Goal: Find specific page/section: Find specific page/section

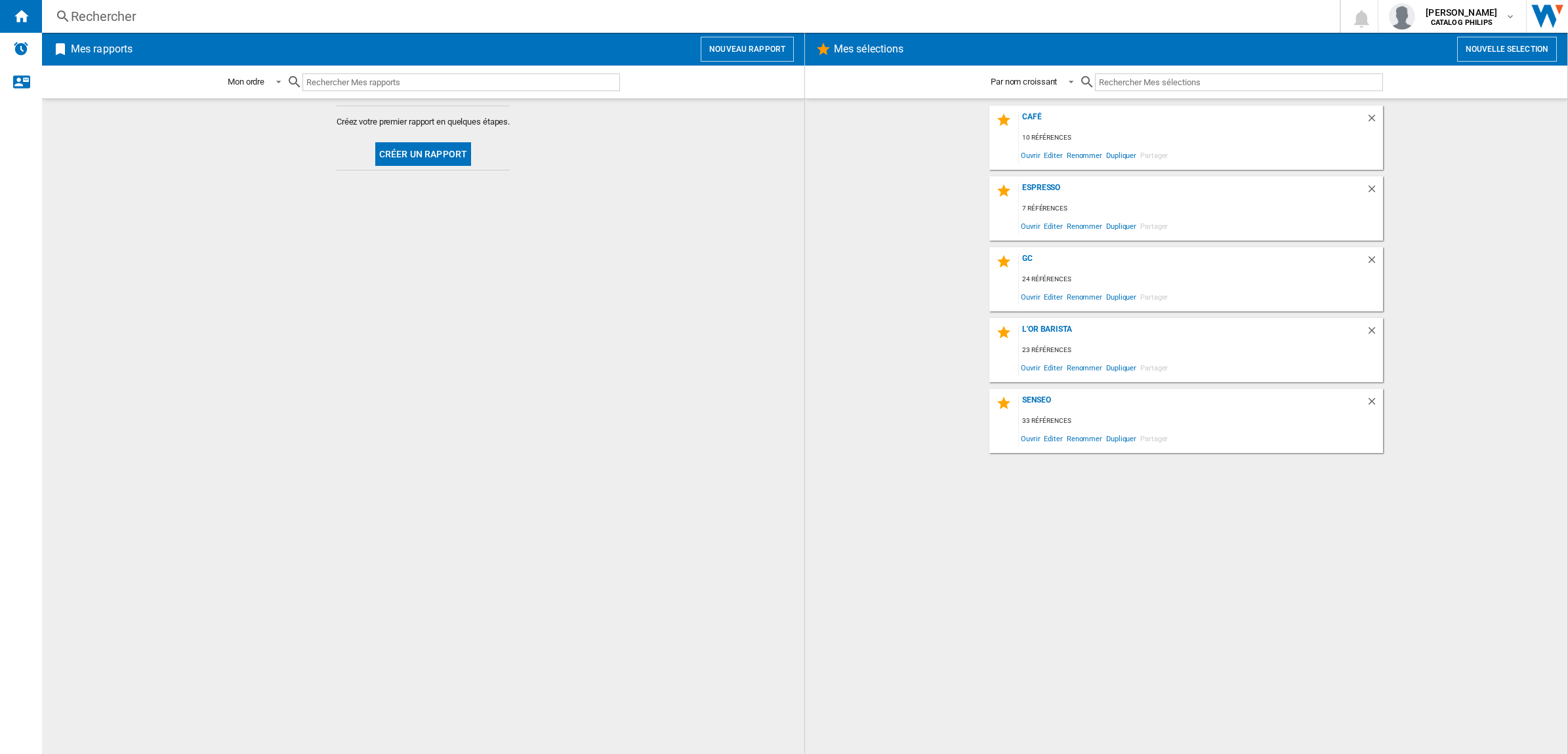
click at [521, 17] on div "Rechercher" at bounding box center [689, 17] width 1235 height 18
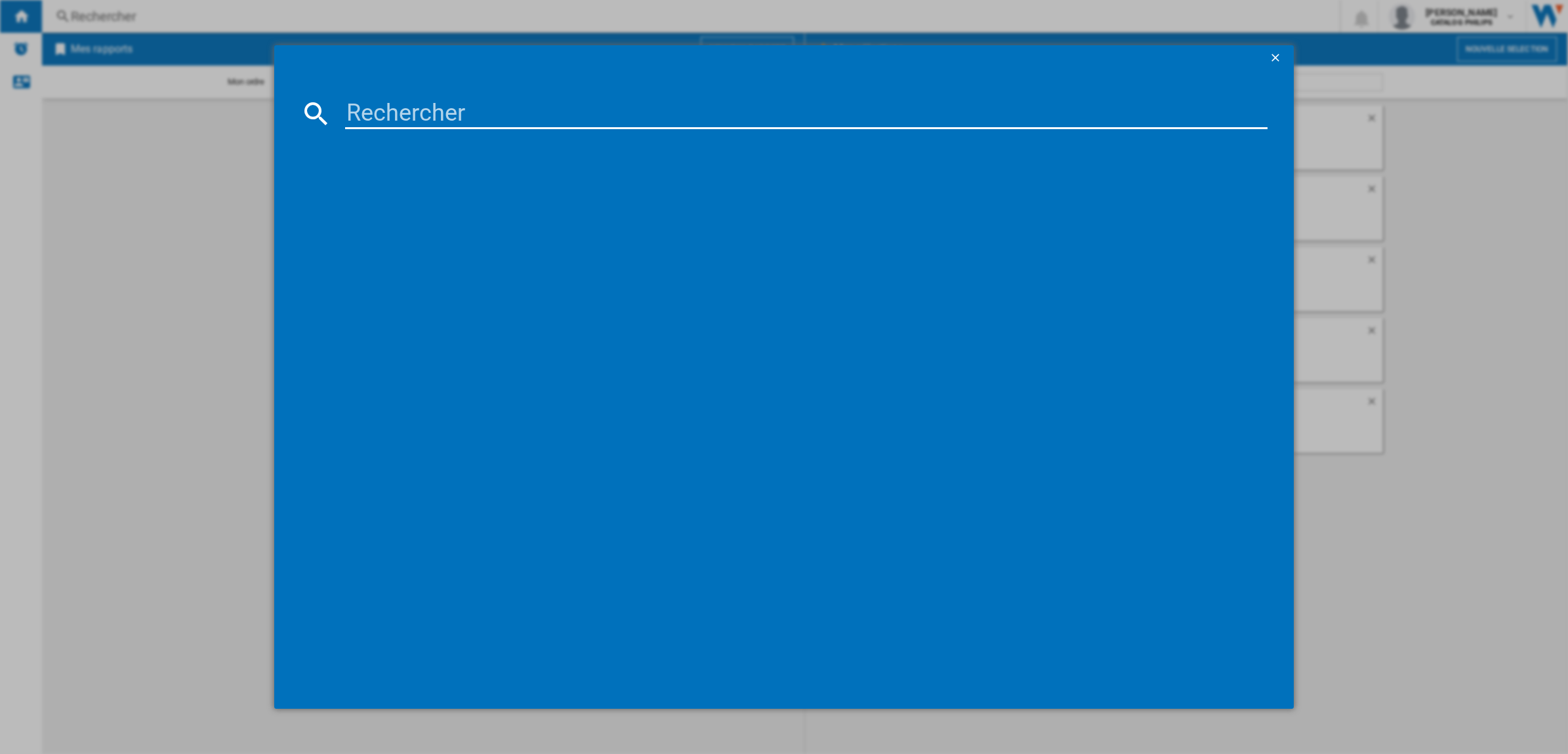
click at [488, 116] on input at bounding box center [806, 113] width 922 height 31
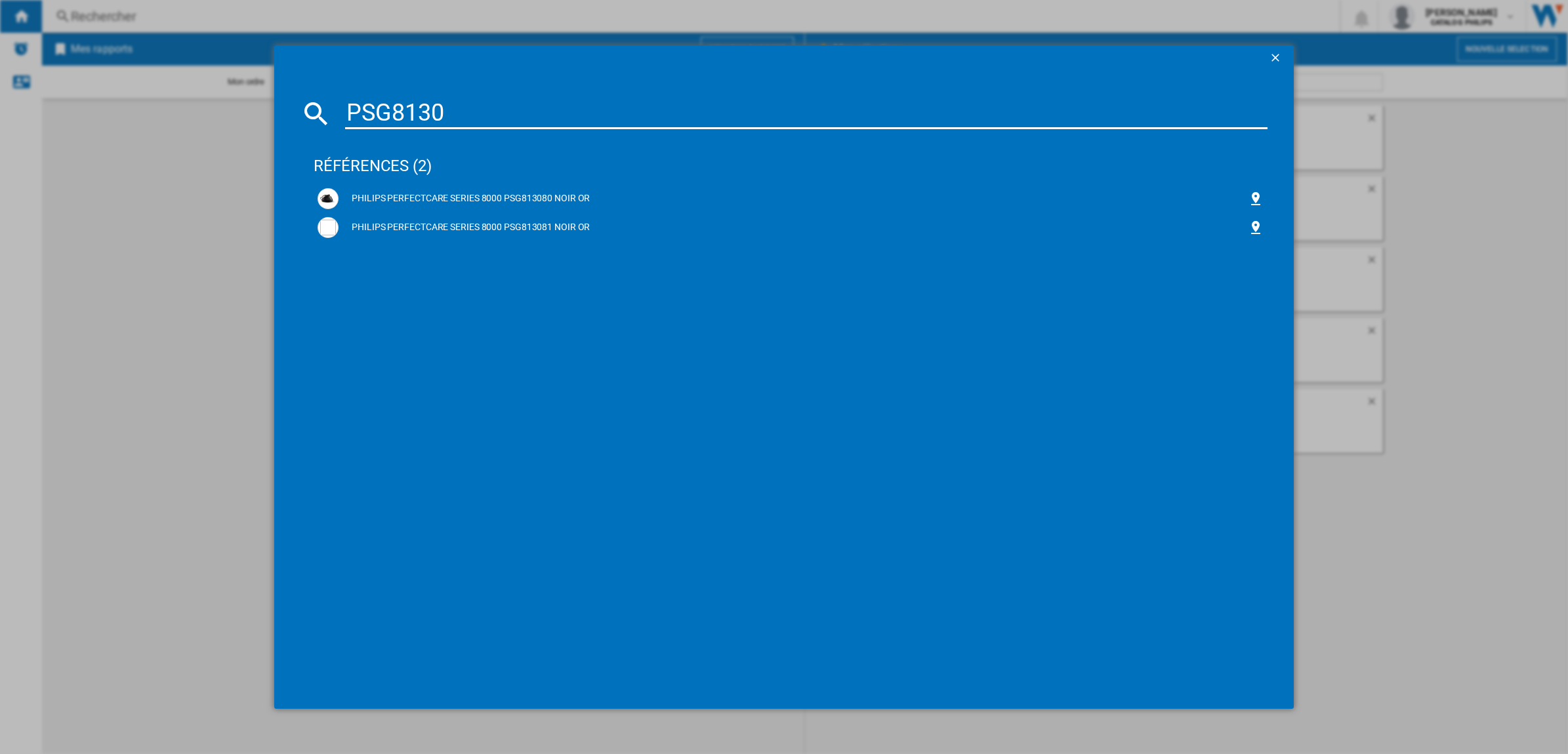
type input "PSG8130"
click at [542, 199] on div "PHILIPS PERFECTCARE SERIES 8000 PSG813080 NOIR OR" at bounding box center [793, 199] width 910 height 13
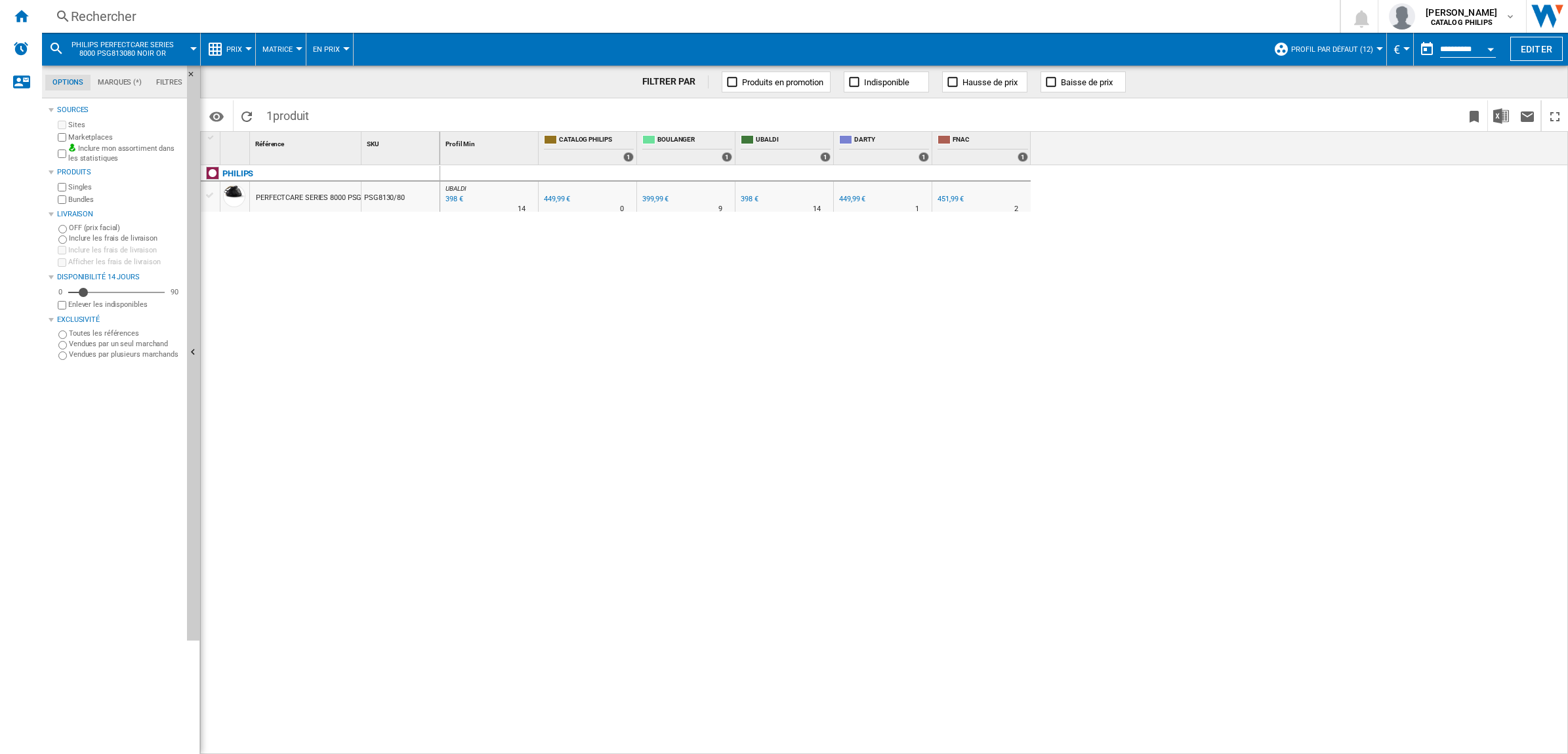
click at [658, 195] on div "399,99 €" at bounding box center [656, 199] width 26 height 8
click at [301, 11] on div "Rechercher" at bounding box center [689, 17] width 1235 height 18
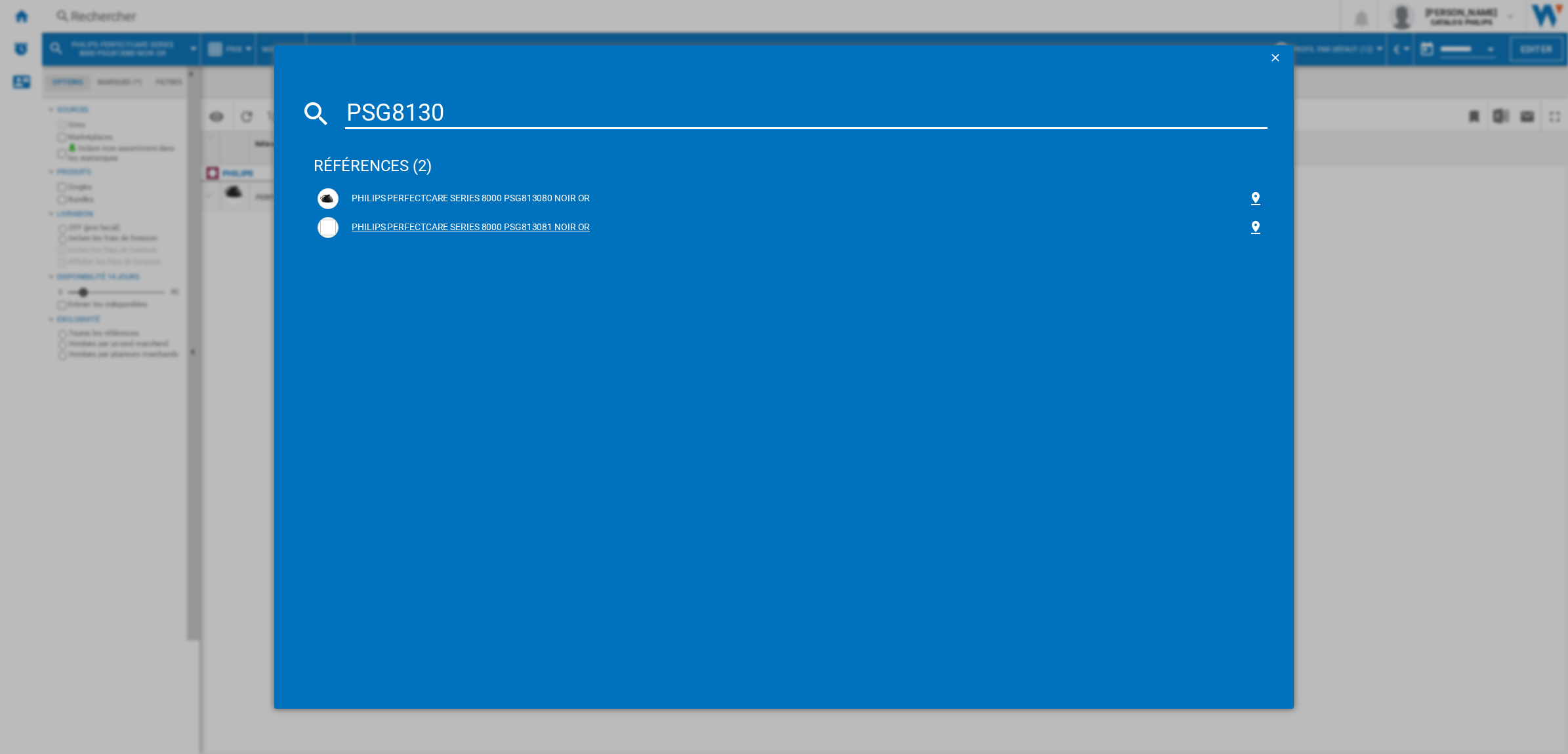
type input "PSG8130"
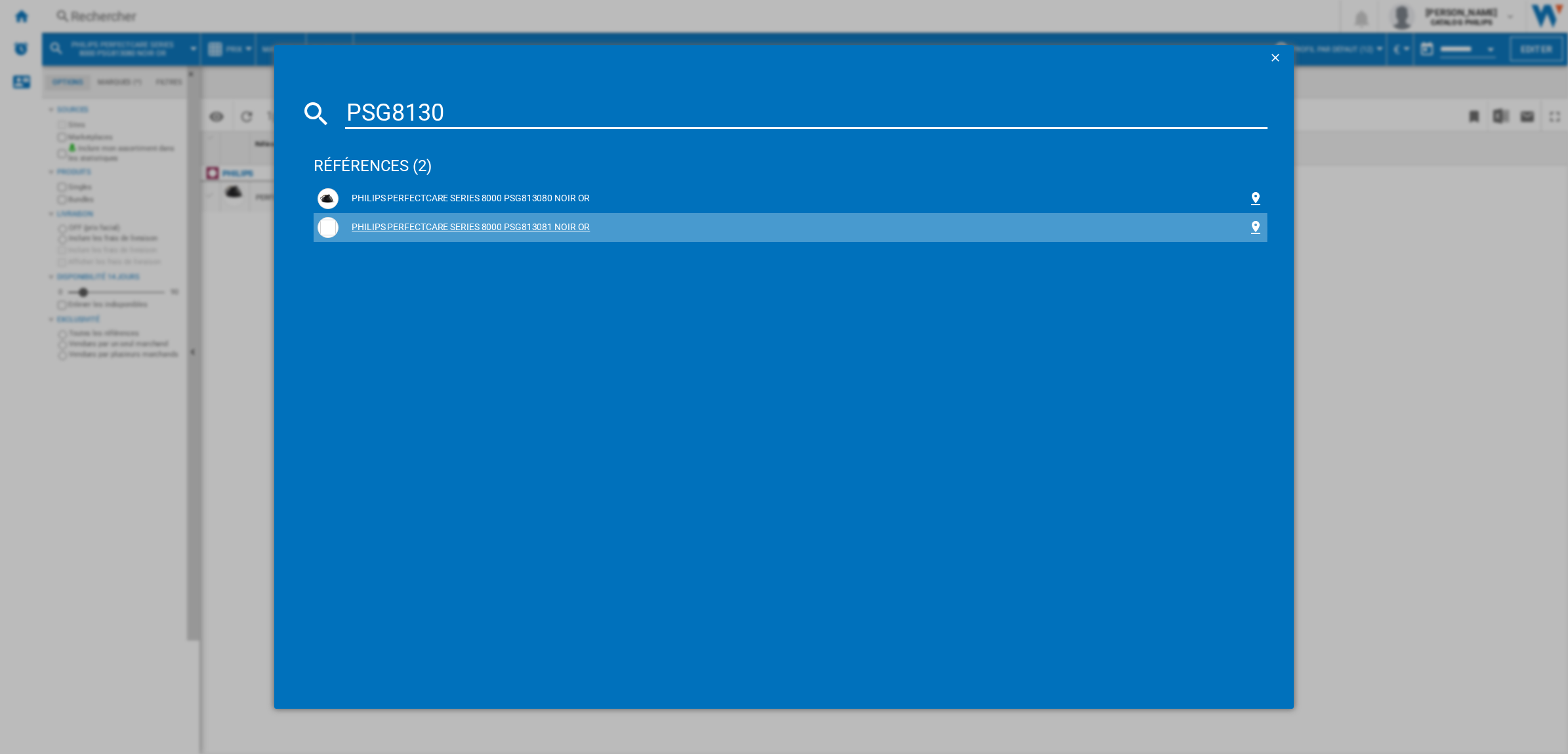
click at [429, 228] on div "PHILIPS PERFECTCARE SERIES 8000 PSG813081 NOIR OR" at bounding box center [793, 228] width 910 height 13
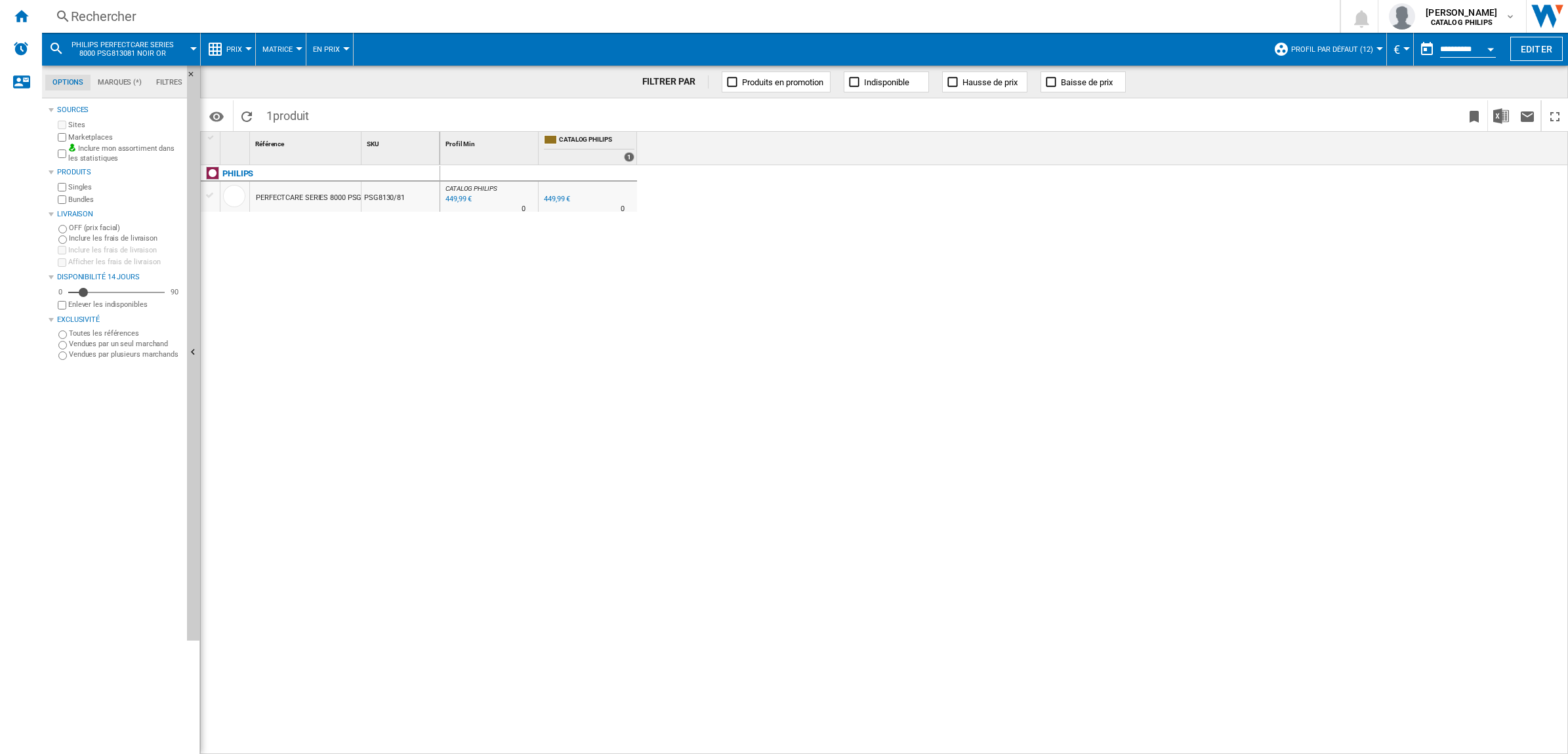
click at [264, 11] on div "Rechercher" at bounding box center [689, 17] width 1235 height 18
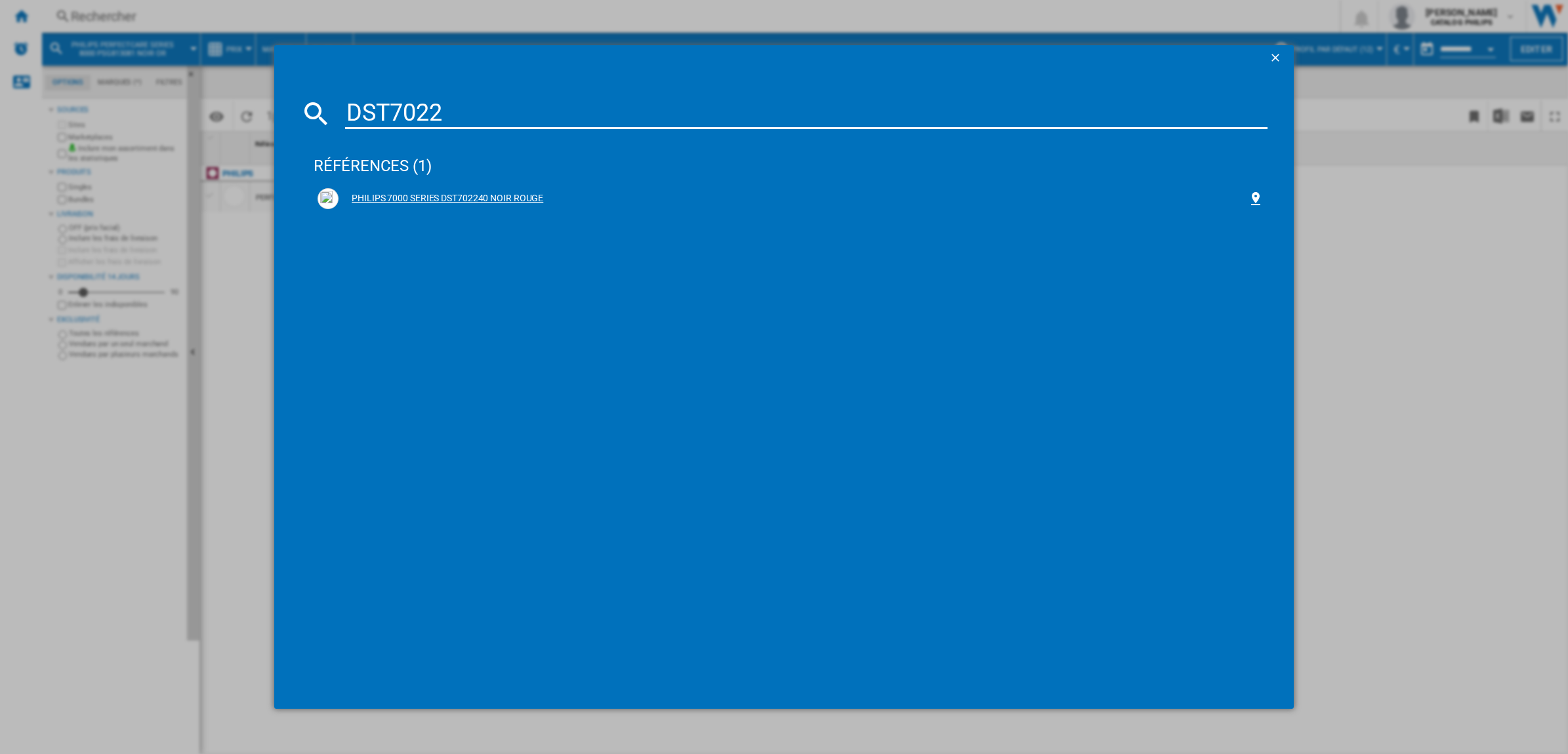
type input "DST7022"
click at [417, 189] on div "PHILIPS 7000 SERIES DST702240 NOIR ROUGE" at bounding box center [791, 198] width 946 height 21
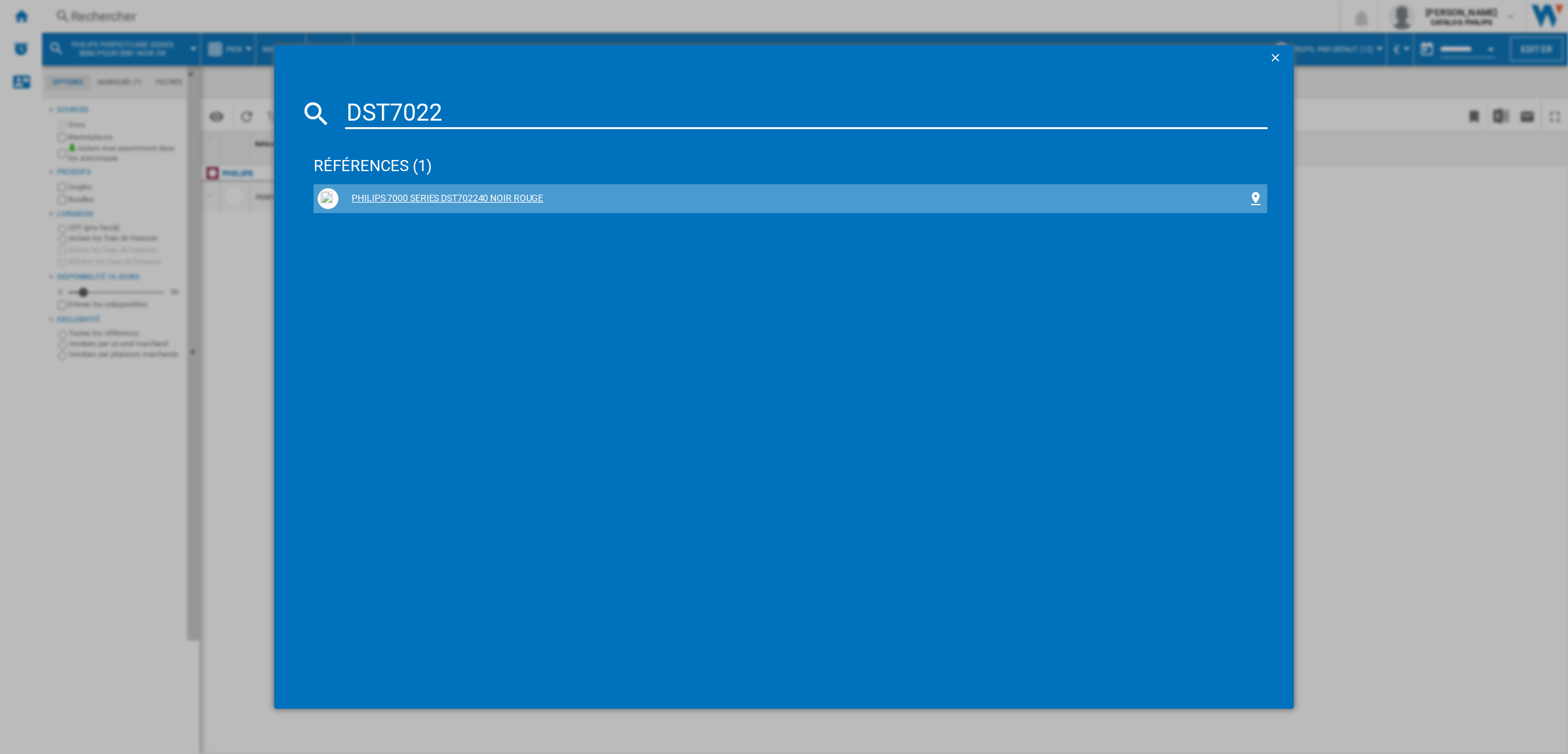
click at [417, 192] on div "PHILIPS 7000 SERIES DST702240 NOIR ROUGE" at bounding box center [793, 199] width 910 height 13
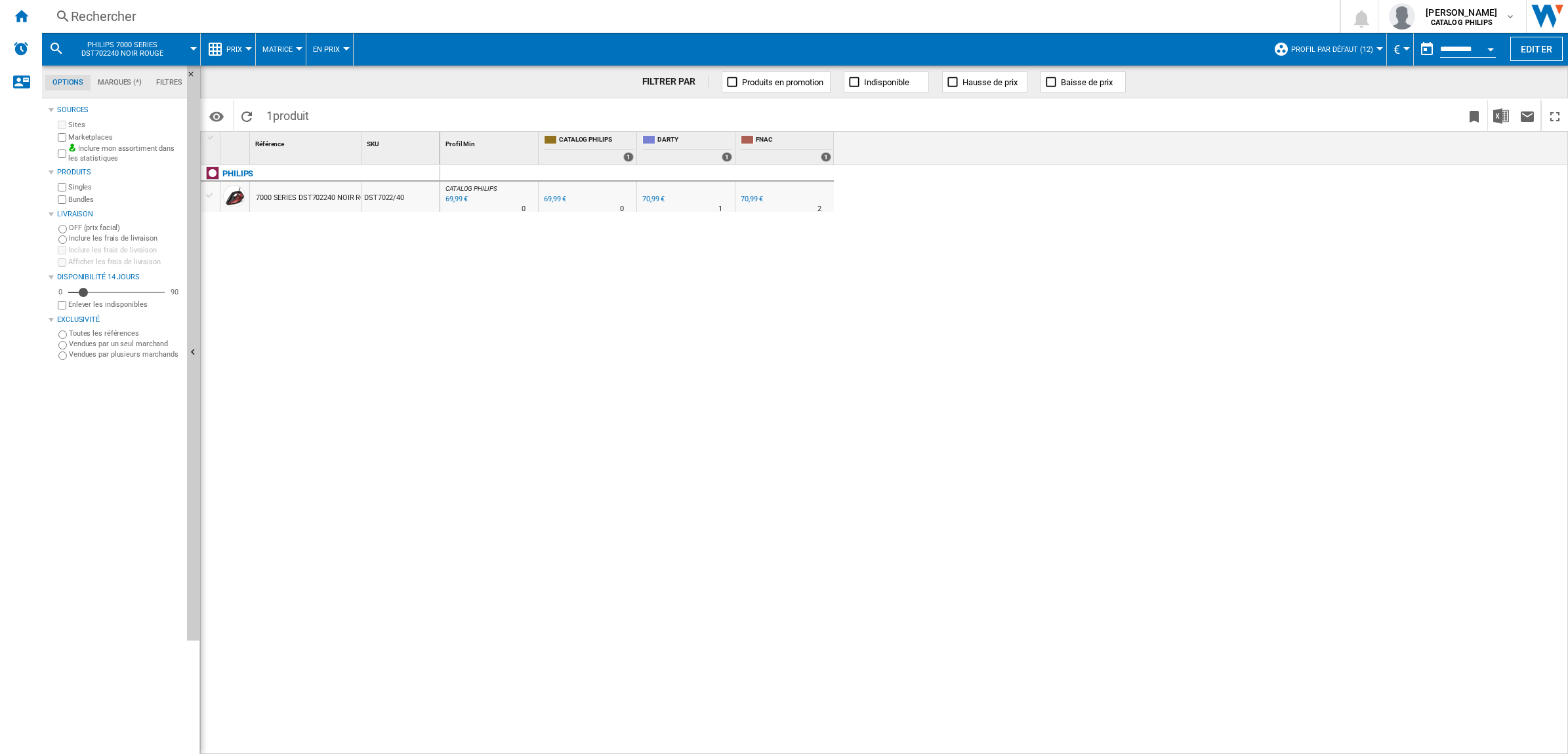
click at [316, 12] on div "Rechercher" at bounding box center [689, 17] width 1235 height 18
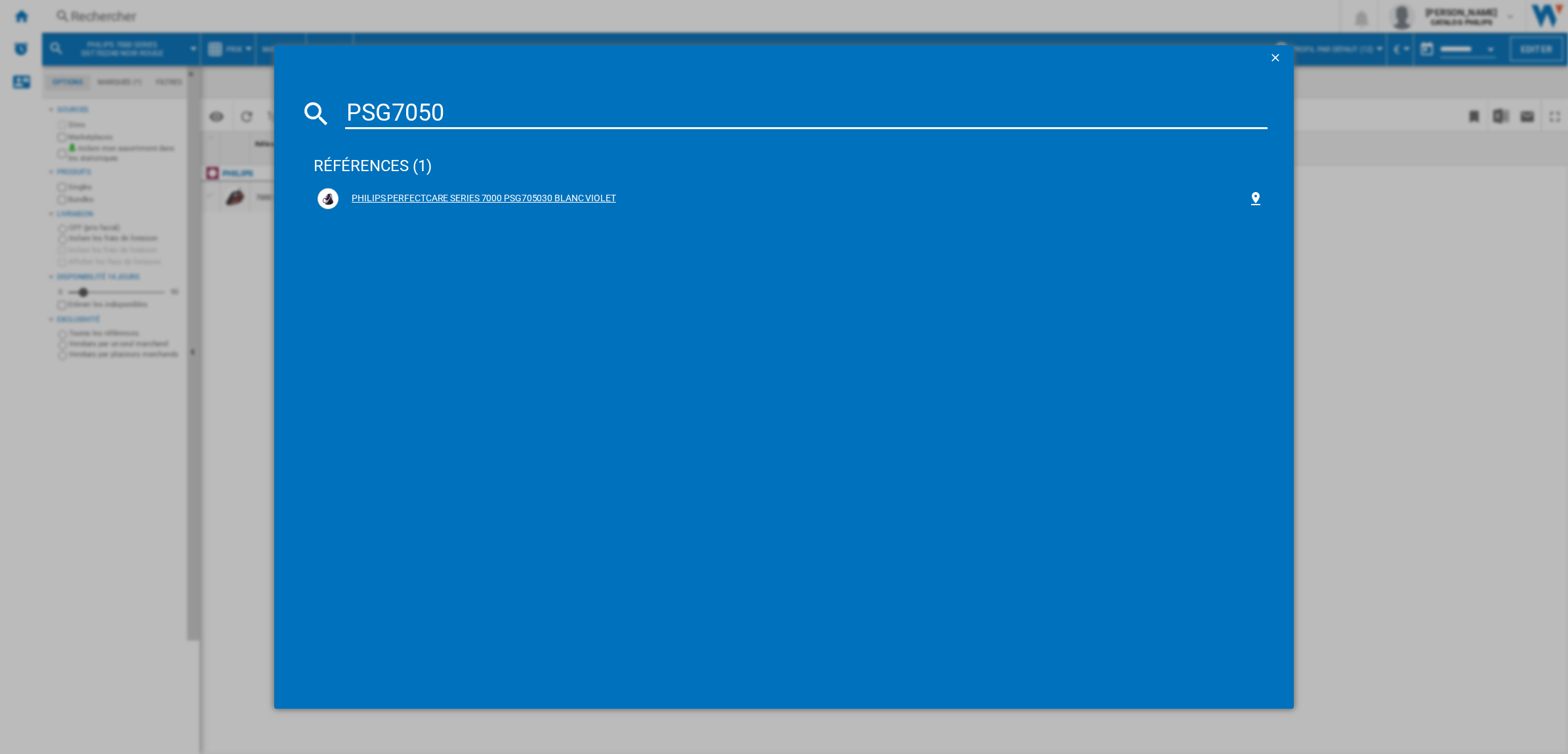
type input "PSG7050"
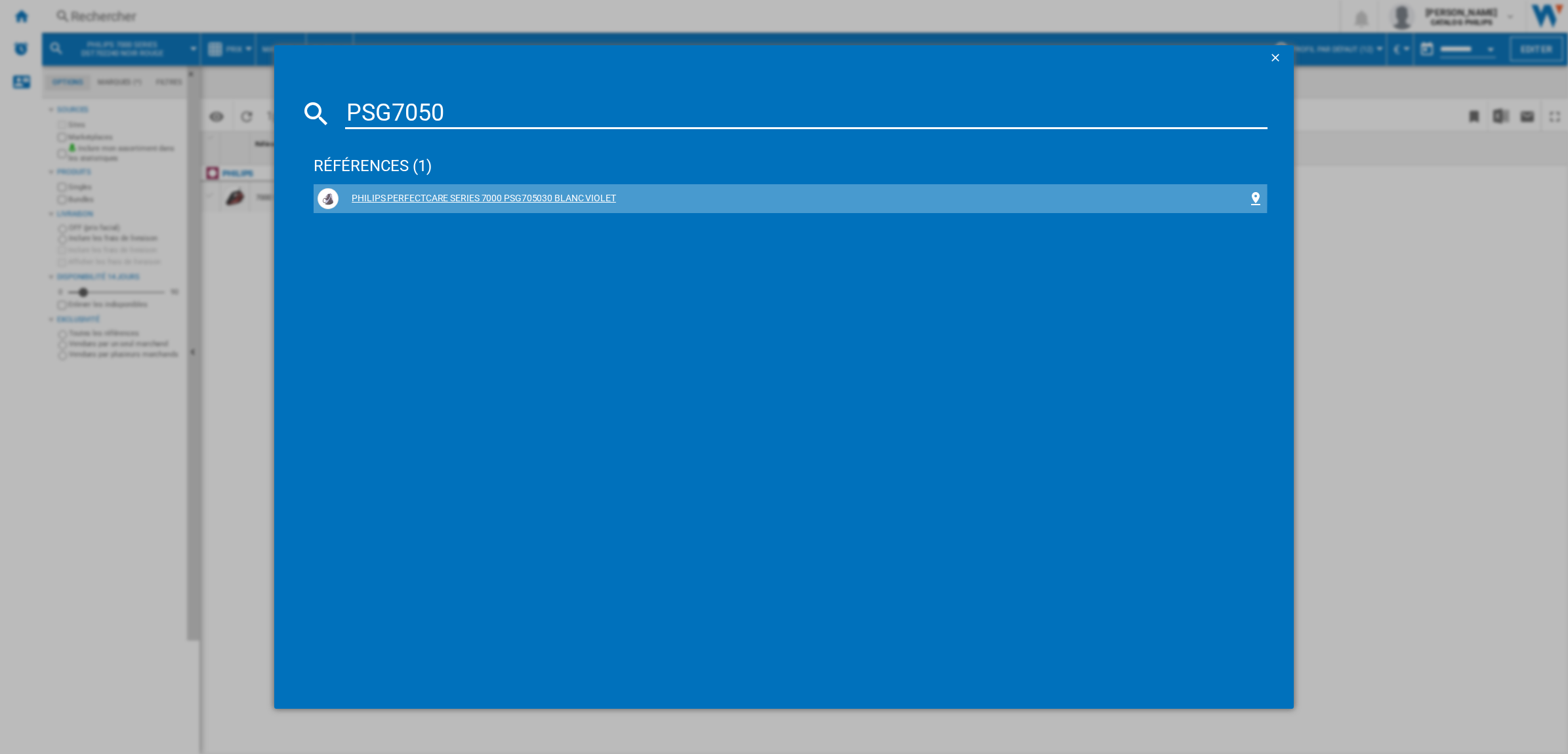
click at [428, 192] on div "PHILIPS PERFECTCARE SERIES 7000 PSG705030 BLANC VIOLET" at bounding box center [793, 199] width 910 height 13
